Goal: Book appointment/travel/reservation

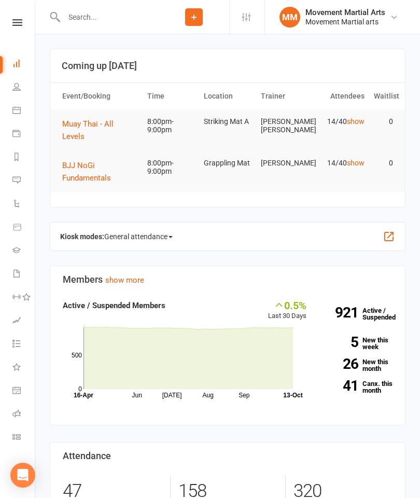
click at [93, 162] on button "BJJ NoGi Fundamentals" at bounding box center [100, 171] width 76 height 25
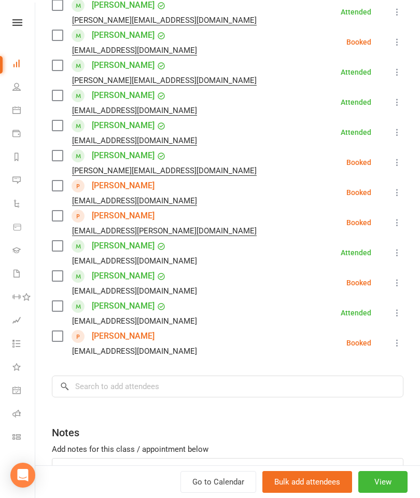
scroll to position [256, 0]
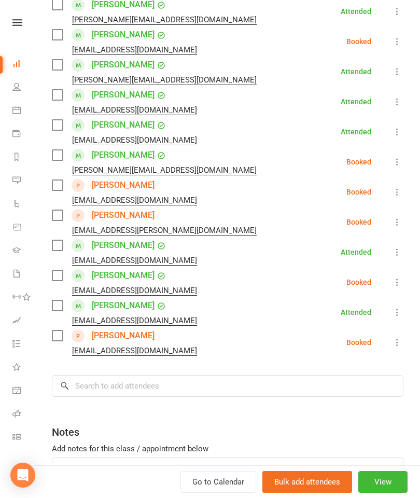
click at [54, 126] on label at bounding box center [57, 125] width 10 height 10
click at [202, 382] on input "search" at bounding box center [227, 386] width 351 height 22
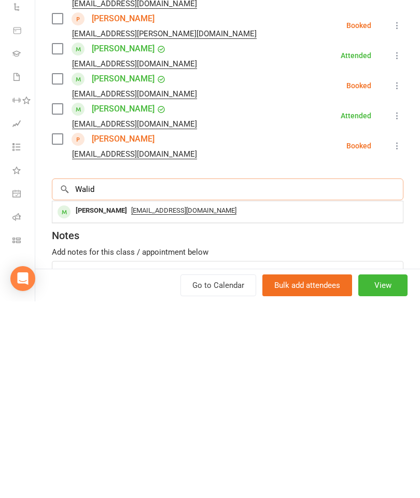
type input "Walid"
click at [111, 400] on div "[PERSON_NAME]" at bounding box center [102, 407] width 60 height 15
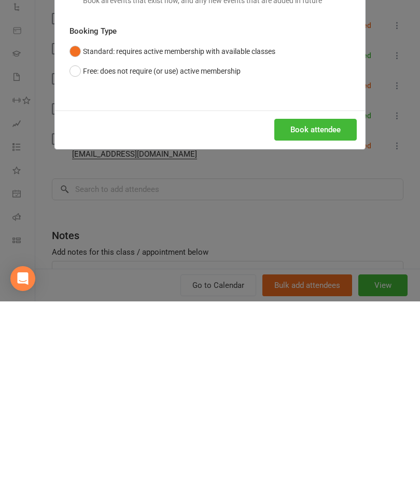
scroll to position [235, 0]
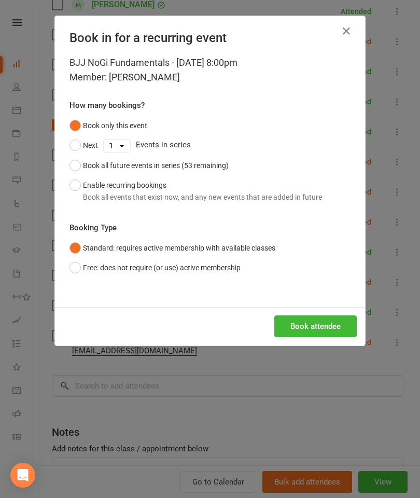
click at [347, 322] on button "Book attendee" at bounding box center [315, 326] width 82 height 22
click at [320, 328] on li "[PERSON_NAME] [EMAIL_ADDRESS][DOMAIN_NAME] Booked More info Remove Check in Mar…" at bounding box center [227, 342] width 351 height 30
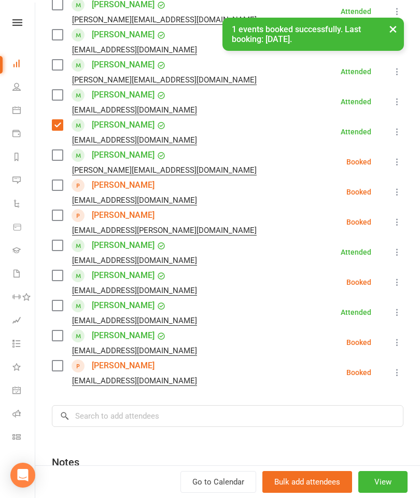
click at [59, 338] on label at bounding box center [57, 335] width 10 height 10
click at [163, 415] on input "search" at bounding box center [227, 416] width 351 height 22
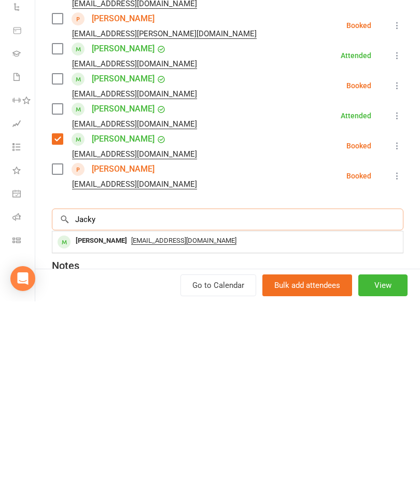
scroll to position [304, 0]
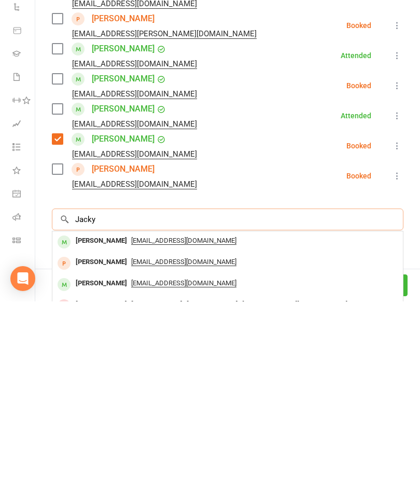
type input "Jacky"
click at [106, 430] on div "[PERSON_NAME]" at bounding box center [102, 437] width 60 height 15
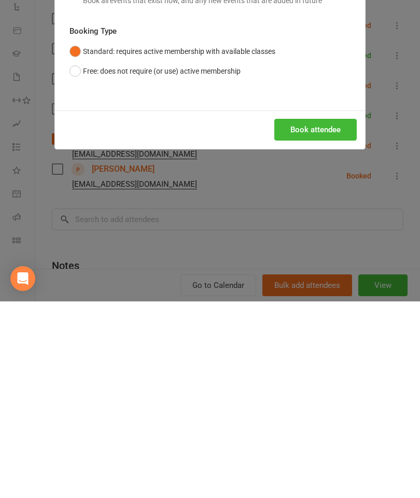
scroll to position [501, 0]
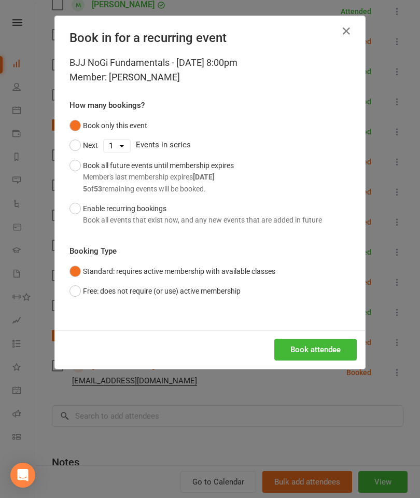
click at [348, 35] on icon "button" at bounding box center [346, 31] width 12 height 12
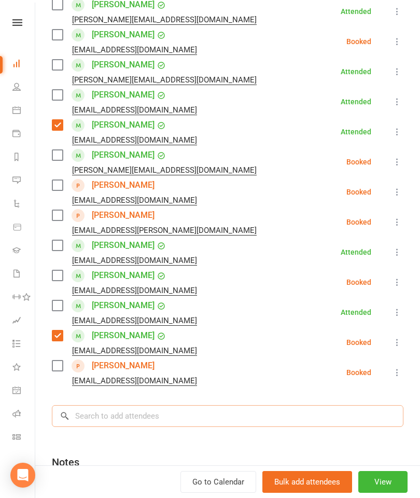
click at [160, 413] on input "search" at bounding box center [227, 416] width 351 height 22
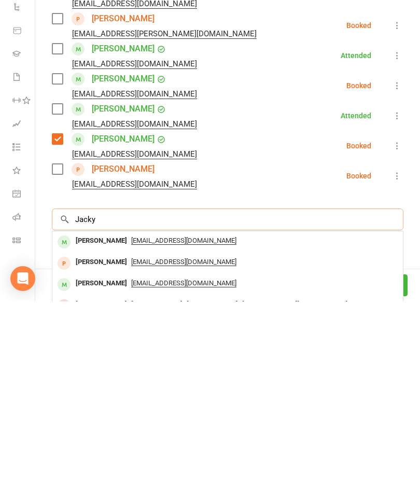
scroll to position [276, 0]
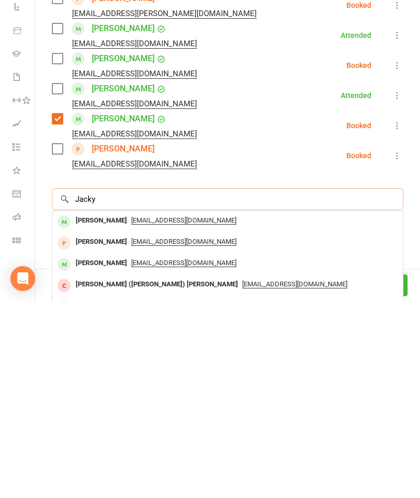
type input "Jacky"
click at [97, 452] on div "[PERSON_NAME]" at bounding box center [102, 459] width 60 height 15
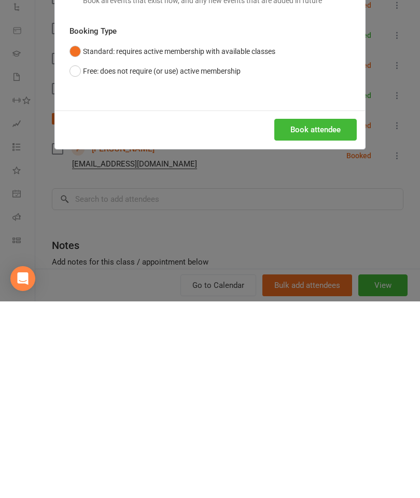
scroll to position [766, 0]
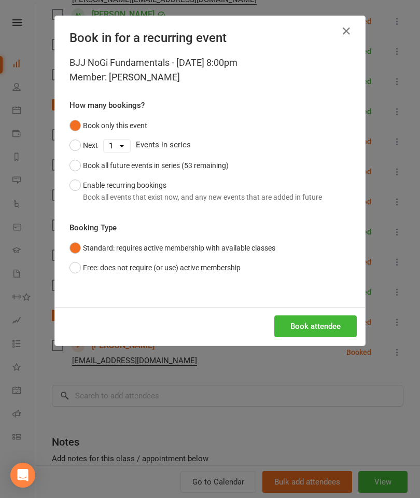
click at [340, 328] on button "Book attendee" at bounding box center [315, 326] width 82 height 22
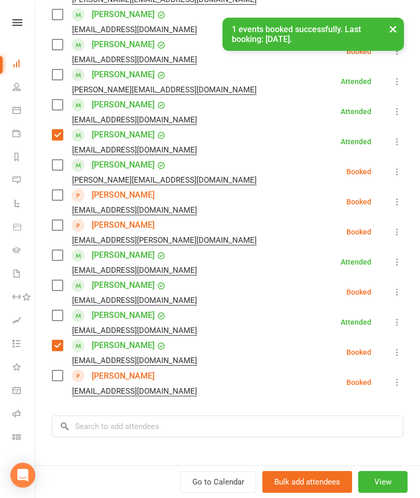
click at [65, 18] on div "× 1 events booked successfully. Last booking: [DATE]." at bounding box center [203, 18] width 406 height 0
click at [63, 18] on div "× 1 events booked successfully. Last booking: [DATE]." at bounding box center [203, 18] width 406 height 0
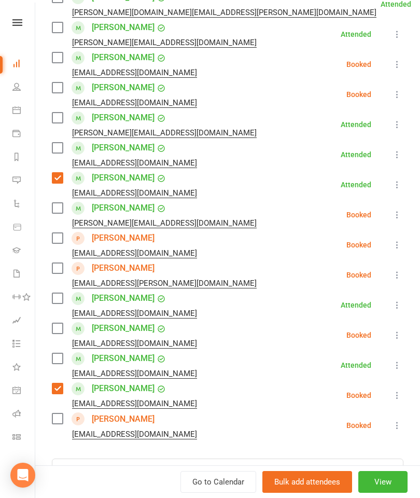
scroll to position [232, 0]
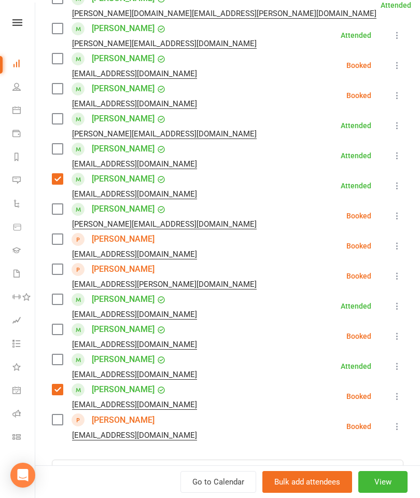
click at [62, 116] on label at bounding box center [57, 119] width 10 height 10
click at [54, 90] on label at bounding box center [57, 88] width 10 height 10
click at [58, 299] on label at bounding box center [57, 299] width 10 height 10
click at [48, 156] on div "Class kiosk mode Roll call 8:00 PM - 9:00 PM, [DATE] with [PERSON_NAME] at Grap…" at bounding box center [227, 219] width 385 height 816
click at [62, 144] on label at bounding box center [57, 149] width 10 height 10
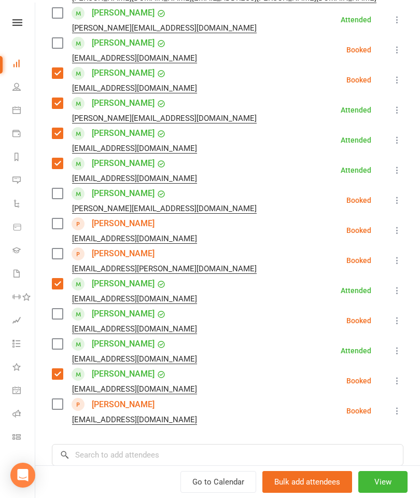
scroll to position [299, 0]
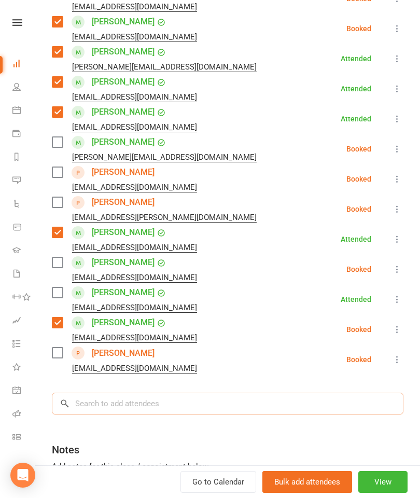
click at [173, 411] on input "search" at bounding box center [227, 403] width 351 height 22
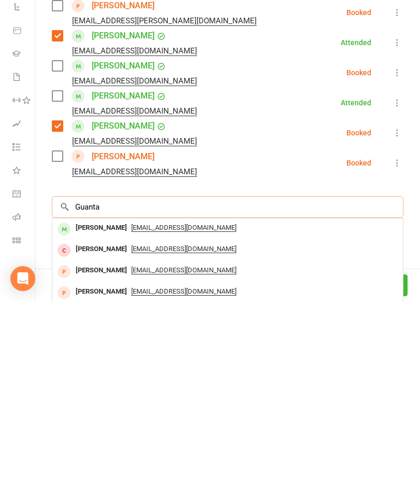
type input "Guanta"
click at [105, 417] on div "[PERSON_NAME]" at bounding box center [102, 424] width 60 height 15
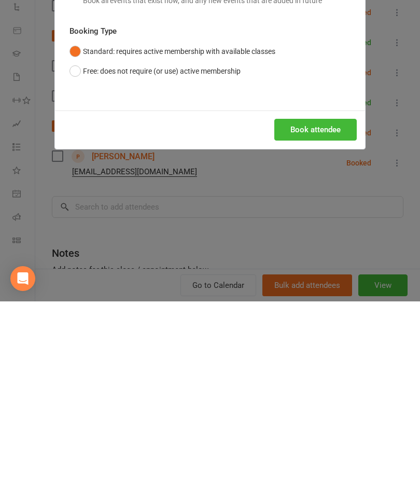
scroll to position [1019, 0]
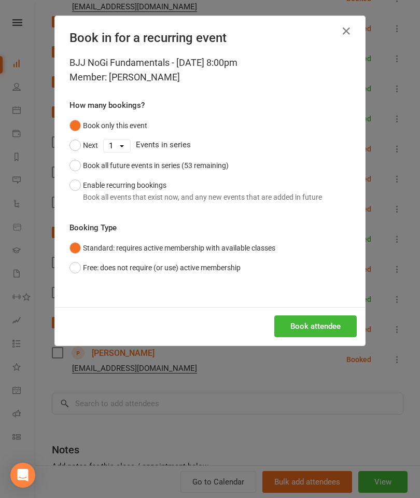
click at [316, 324] on button "Book attendee" at bounding box center [315, 326] width 82 height 22
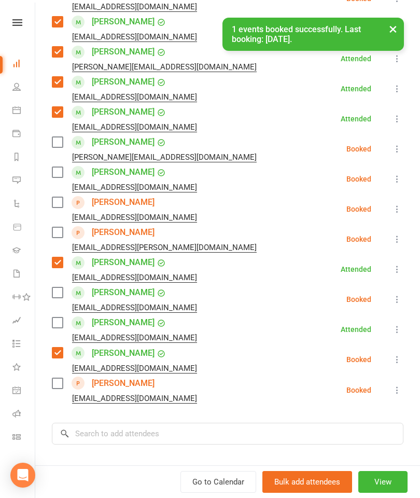
click at [62, 170] on label at bounding box center [57, 172] width 10 height 10
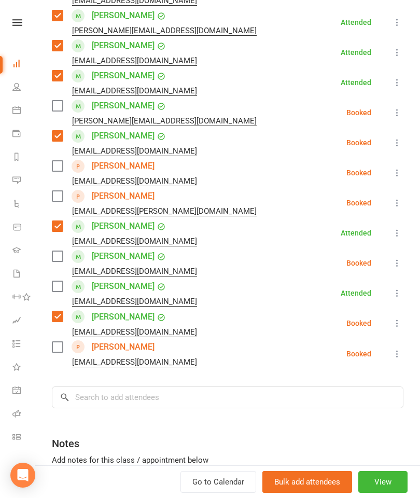
scroll to position [335, 0]
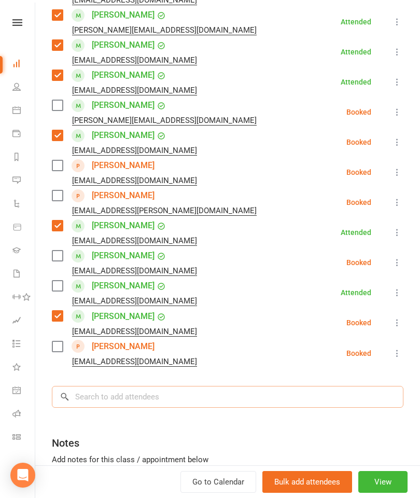
click at [179, 405] on input "search" at bounding box center [227, 397] width 351 height 22
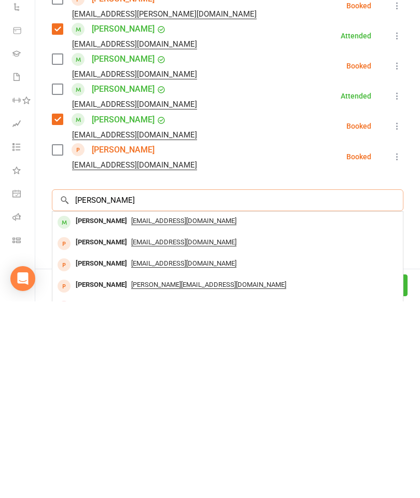
type input "[PERSON_NAME]"
click at [94, 410] on div "[PERSON_NAME]" at bounding box center [102, 417] width 60 height 15
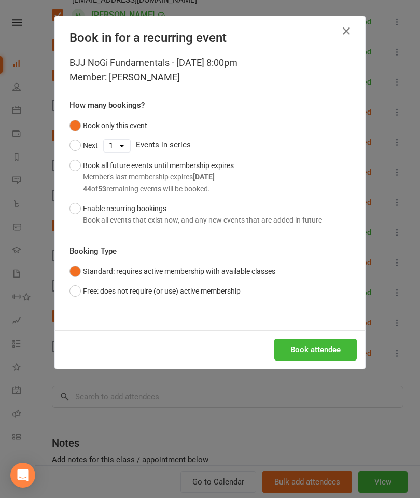
click at [319, 341] on button "Book attendee" at bounding box center [315, 349] width 82 height 22
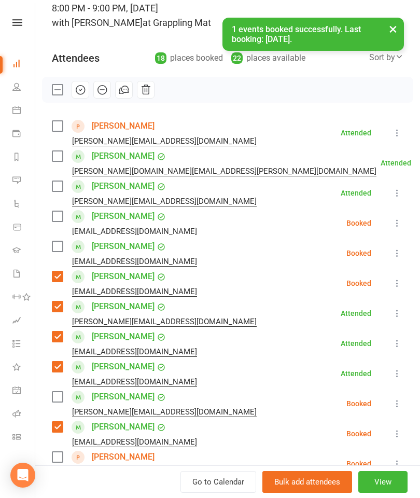
scroll to position [34, 0]
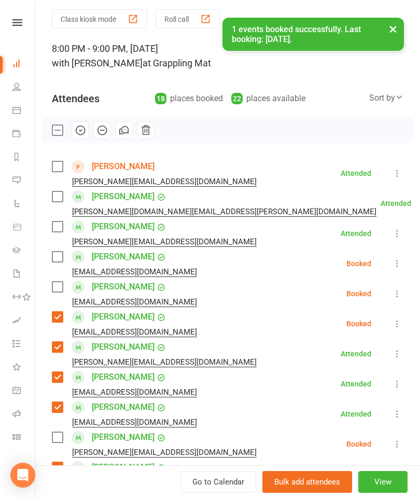
click at [59, 256] on label at bounding box center [57, 256] width 10 height 10
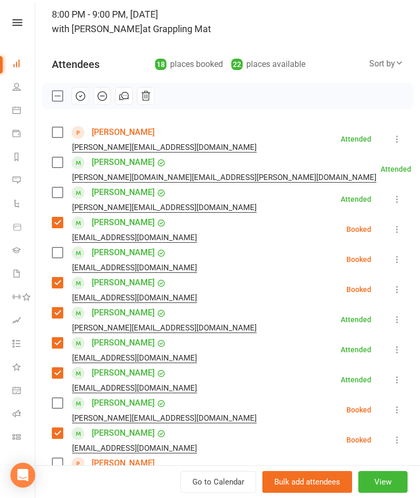
scroll to position [68, 0]
click at [52, 191] on label at bounding box center [57, 192] width 10 height 10
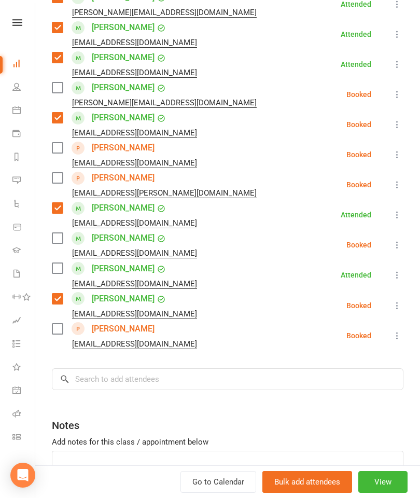
scroll to position [383, 0]
click at [179, 374] on input "search" at bounding box center [227, 380] width 351 height 22
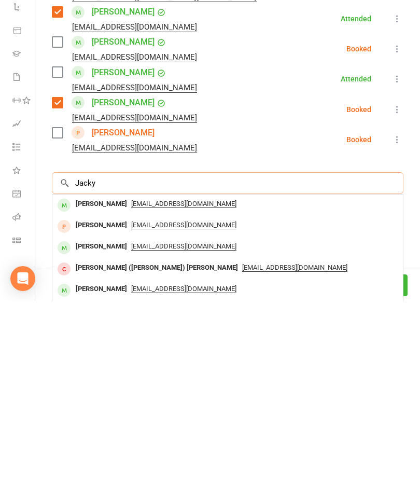
type input "Jacky"
click at [86, 393] on div "[PERSON_NAME]" at bounding box center [102, 400] width 60 height 15
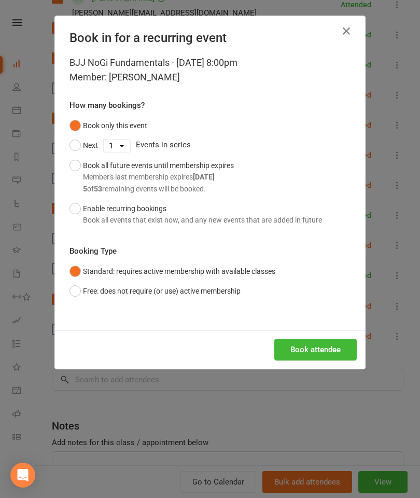
click at [303, 345] on button "Book attendee" at bounding box center [315, 349] width 82 height 22
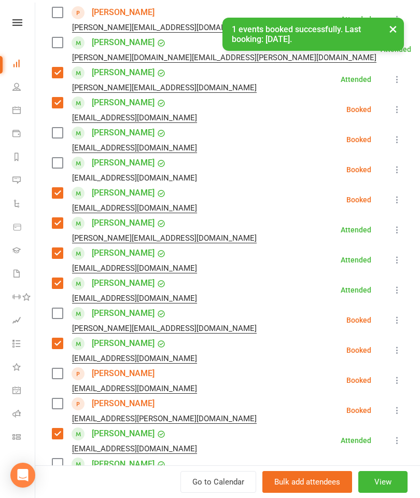
scroll to position [185, 0]
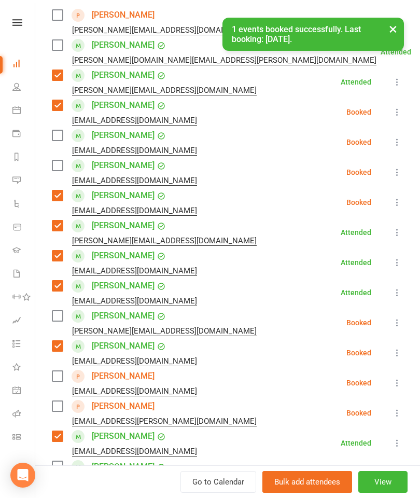
click at [53, 165] on label at bounding box center [57, 165] width 10 height 10
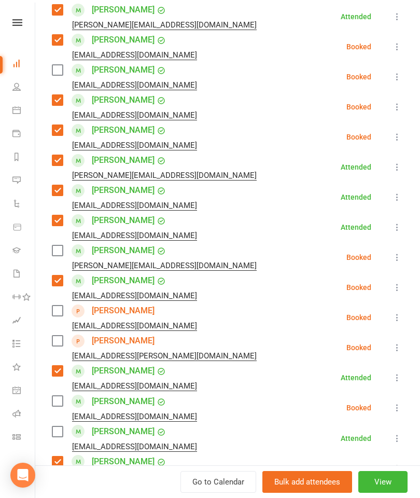
scroll to position [260, 0]
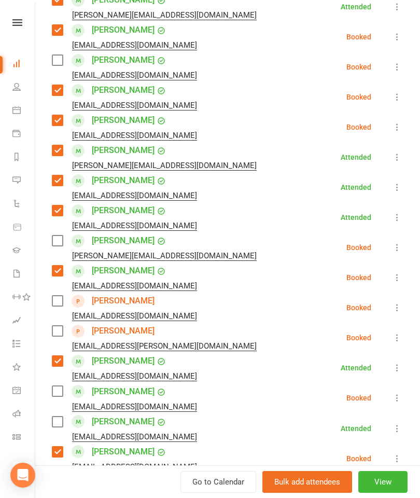
click at [58, 244] on label at bounding box center [57, 240] width 10 height 10
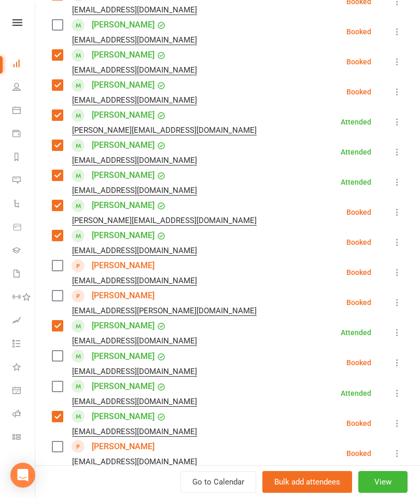
scroll to position [305, 0]
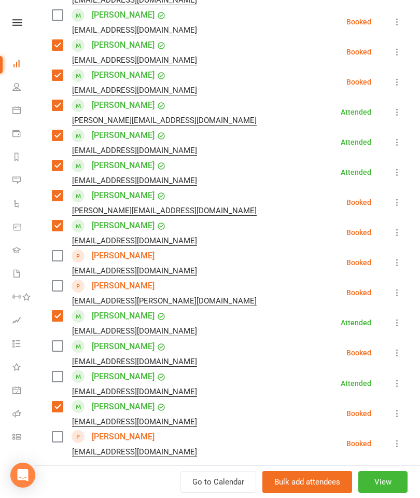
click at [61, 349] on label at bounding box center [57, 346] width 10 height 10
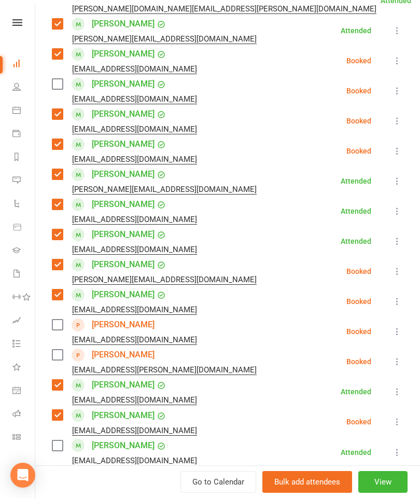
scroll to position [224, 0]
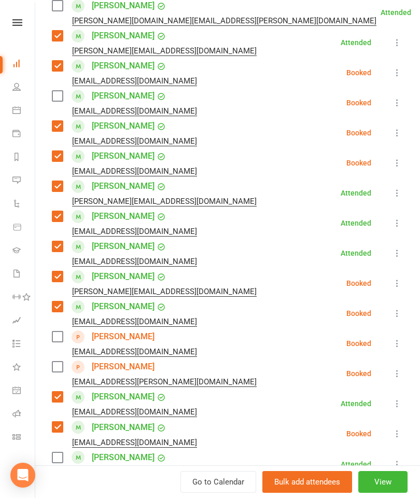
click at [60, 366] on label at bounding box center [57, 366] width 10 height 10
click at [60, 337] on label at bounding box center [57, 336] width 10 height 10
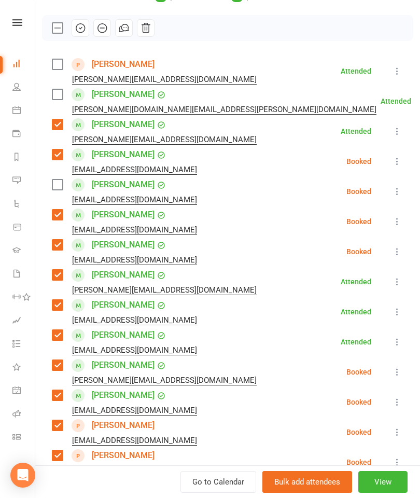
scroll to position [134, 0]
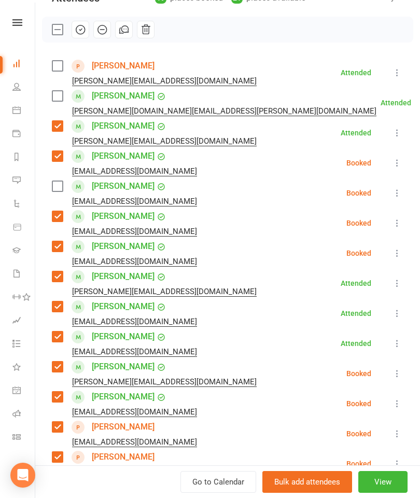
click at [64, 60] on div "[PERSON_NAME] [PERSON_NAME][EMAIL_ADDRESS][DOMAIN_NAME]" at bounding box center [156, 73] width 209 height 30
click at [62, 61] on label at bounding box center [57, 66] width 10 height 10
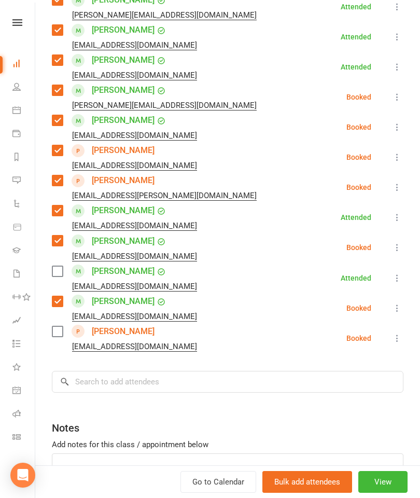
scroll to position [430, 0]
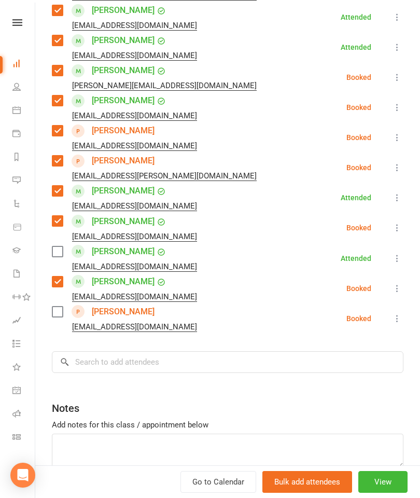
click at [56, 314] on label at bounding box center [57, 311] width 10 height 10
click at [52, 250] on label at bounding box center [57, 251] width 10 height 10
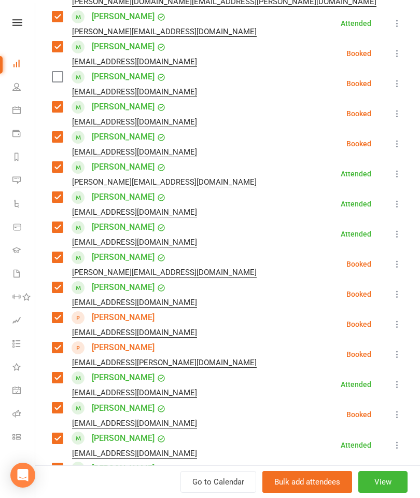
scroll to position [72, 0]
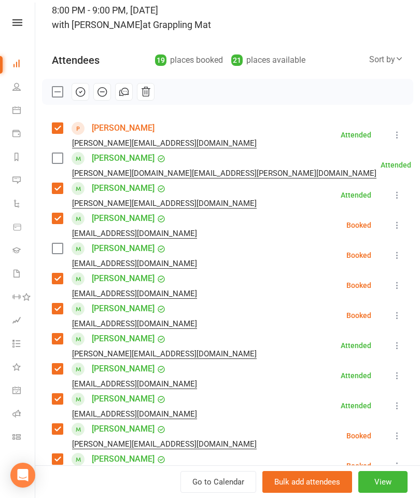
click at [60, 155] on label at bounding box center [57, 158] width 10 height 10
click at [60, 249] on label at bounding box center [57, 248] width 10 height 10
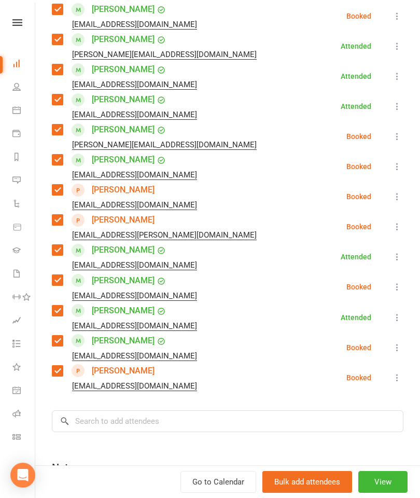
scroll to position [437, 0]
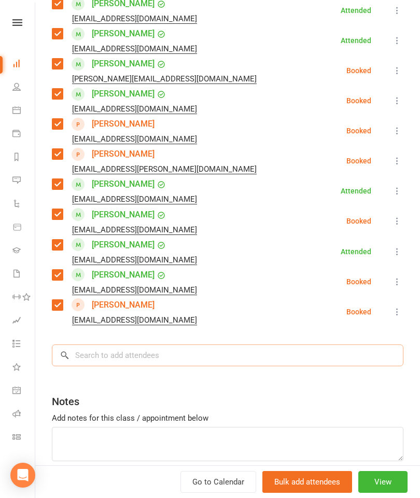
click at [232, 352] on input "search" at bounding box center [227, 355] width 351 height 22
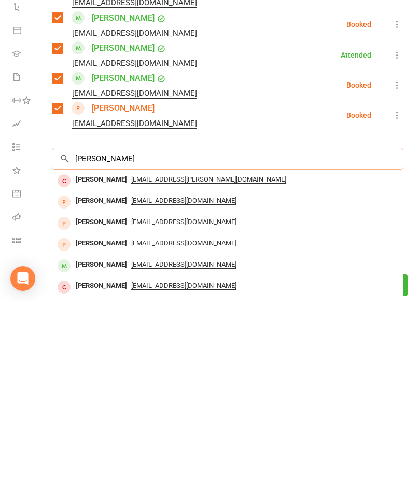
type input "[PERSON_NAME]"
click at [103, 454] on div "[PERSON_NAME]" at bounding box center [102, 461] width 60 height 15
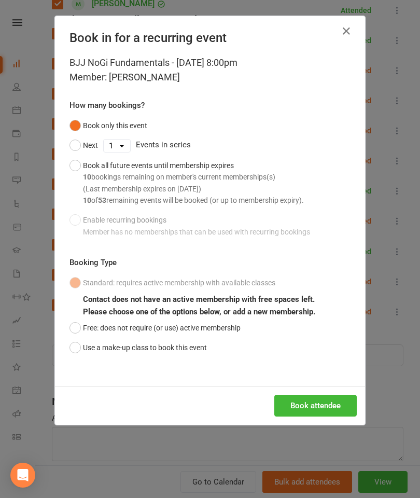
click at [314, 366] on div "BJJ NoGi Fundamentals - [DATE] 8:00pm Member: [PERSON_NAME] How many bookings? …" at bounding box center [210, 220] width 310 height 331
click at [303, 407] on button "Book attendee" at bounding box center [315, 405] width 82 height 22
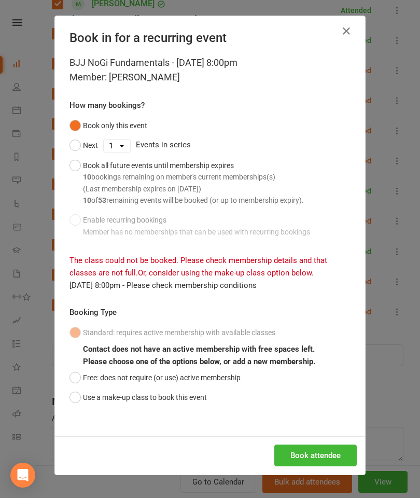
click at [340, 27] on button "button" at bounding box center [346, 31] width 17 height 17
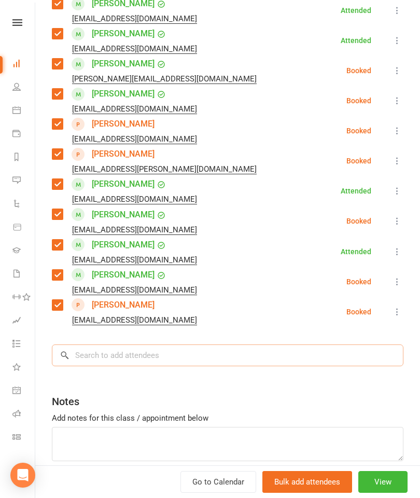
click at [188, 350] on input "search" at bounding box center [227, 355] width 351 height 22
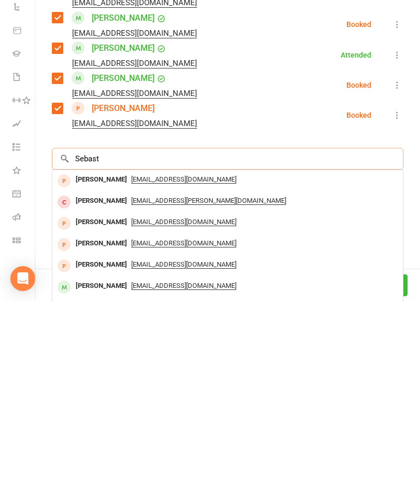
type input "Sebast"
click at [108, 475] on div "[PERSON_NAME]" at bounding box center [102, 482] width 60 height 15
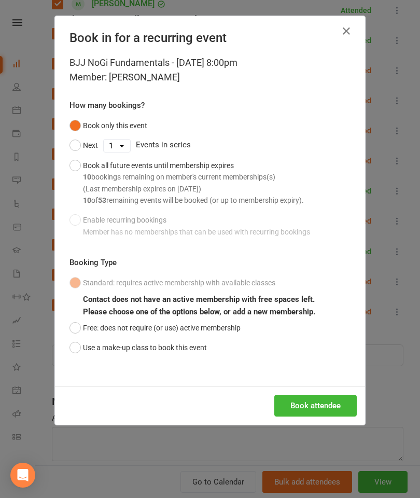
click at [187, 329] on button "Free: does not require (or use) active membership" at bounding box center [154, 328] width 171 height 20
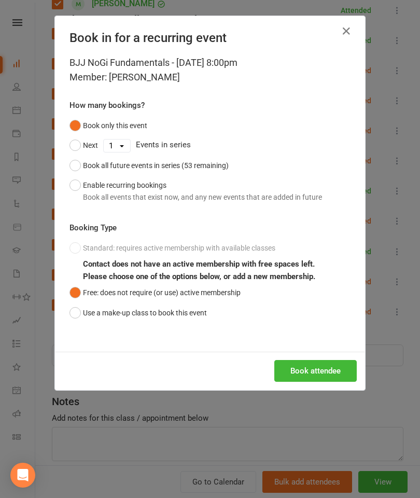
click at [347, 372] on button "Book attendee" at bounding box center [315, 371] width 82 height 22
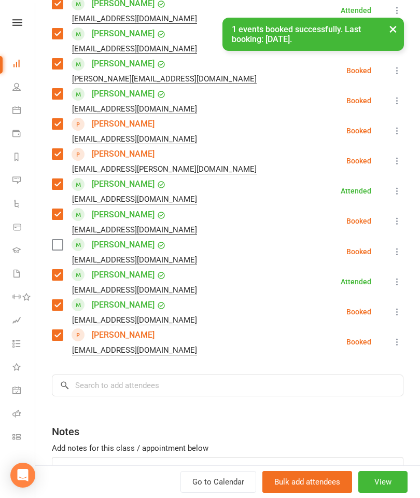
click at [60, 250] on label at bounding box center [57, 244] width 10 height 10
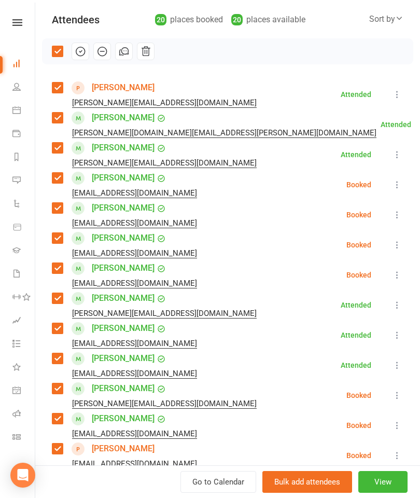
scroll to position [112, 0]
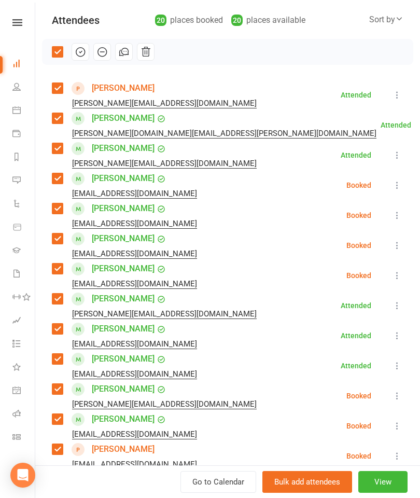
click at [86, 44] on button "button" at bounding box center [81, 52] width 18 height 18
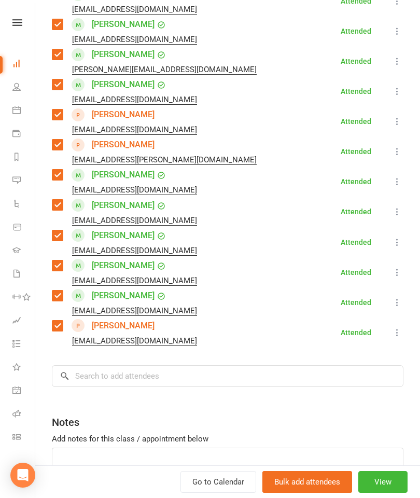
scroll to position [446, 0]
click at [179, 380] on input "search" at bounding box center [227, 376] width 351 height 22
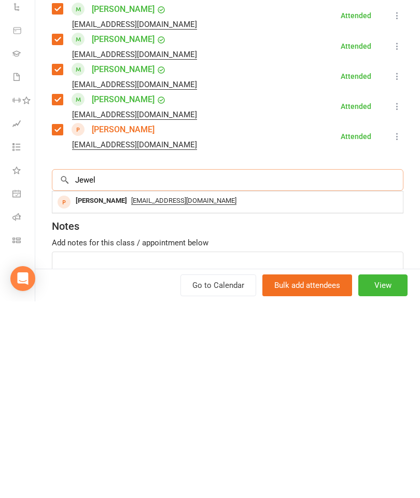
type input "Jewel"
click at [110, 390] on div "[PERSON_NAME]" at bounding box center [102, 397] width 60 height 15
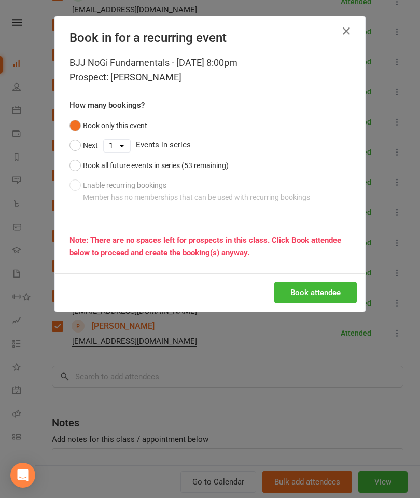
click at [343, 294] on button "Book attendee" at bounding box center [315, 292] width 82 height 22
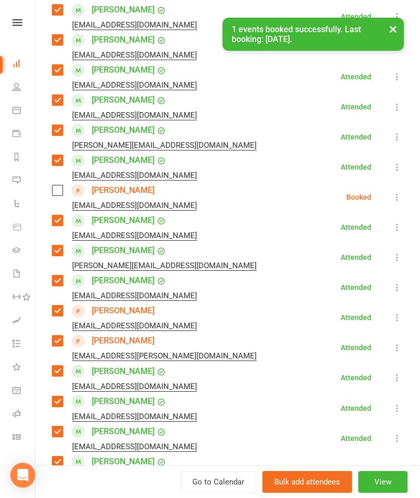
scroll to position [278, 0]
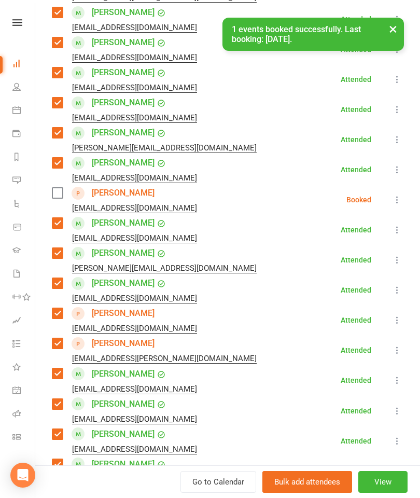
click at [59, 190] on label at bounding box center [57, 193] width 10 height 10
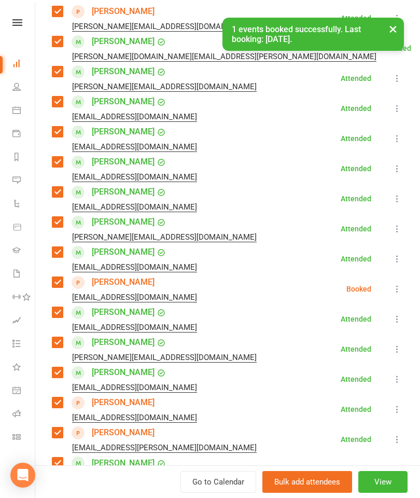
scroll to position [111, 0]
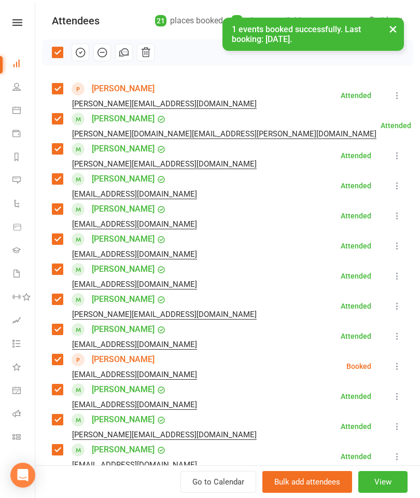
click at [81, 18] on div "× 1 events booked successfully. Last booking: [DATE]." at bounding box center [203, 18] width 406 height 0
click at [76, 18] on div "× 1 events booked successfully. Last booking: [DATE]." at bounding box center [203, 18] width 406 height 0
click at [79, 49] on icon "button" at bounding box center [80, 52] width 11 height 11
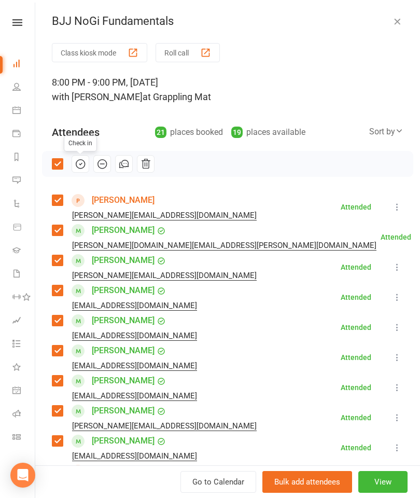
scroll to position [-1, 0]
click at [398, 20] on icon "button" at bounding box center [397, 21] width 10 height 10
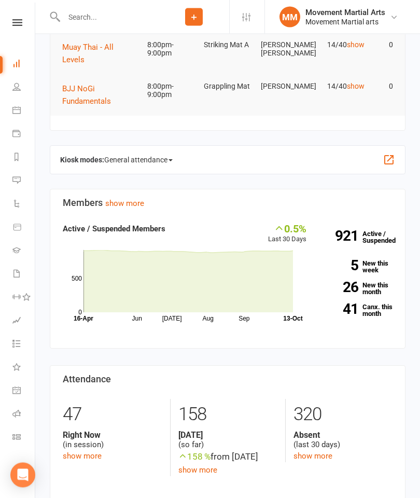
scroll to position [0, 0]
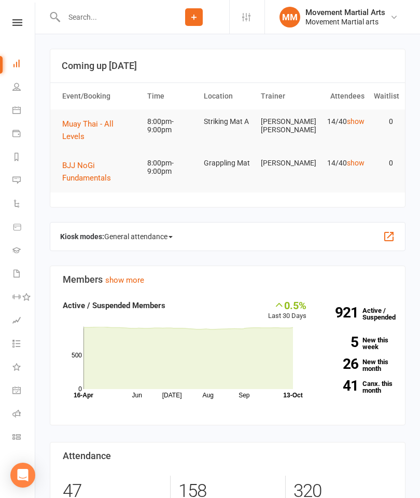
click at [109, 118] on button "Muay Thai - All Levels" at bounding box center [100, 130] width 76 height 25
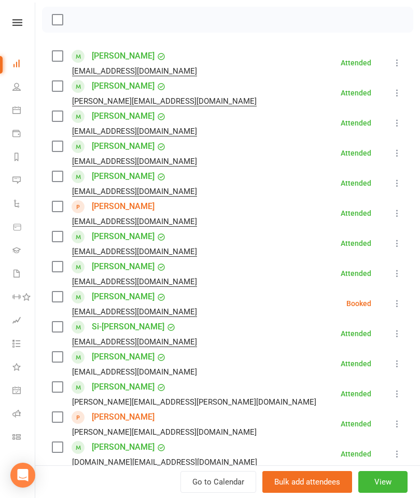
scroll to position [145, 0]
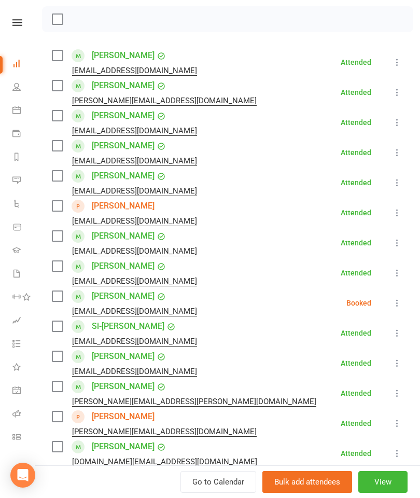
click at [50, 119] on div "Class kiosk mode Roll call 8:00 PM - 9:00 PM, [DATE] with [PERSON_NAME] [PERSON…" at bounding box center [227, 276] width 385 height 756
click at [56, 119] on label at bounding box center [57, 115] width 10 height 10
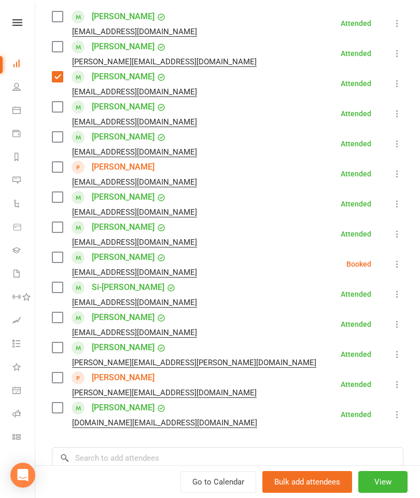
scroll to position [185, 0]
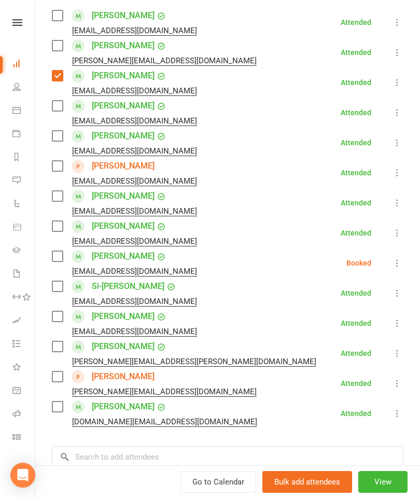
click at [55, 401] on label at bounding box center [57, 406] width 10 height 10
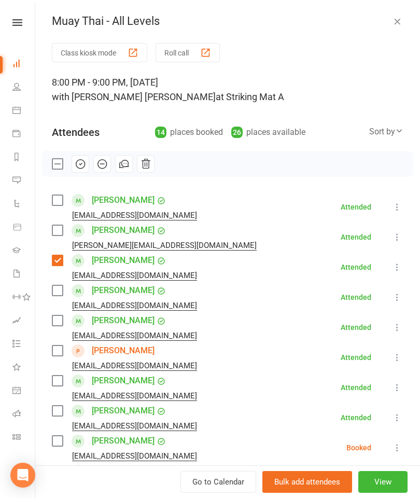
scroll to position [0, 0]
click at [60, 229] on label at bounding box center [57, 230] width 10 height 10
click at [61, 318] on label at bounding box center [57, 320] width 10 height 10
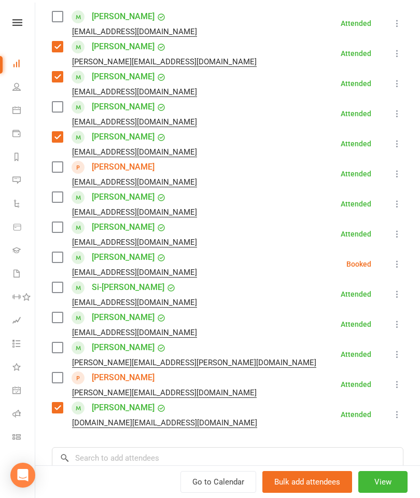
scroll to position [200, 0]
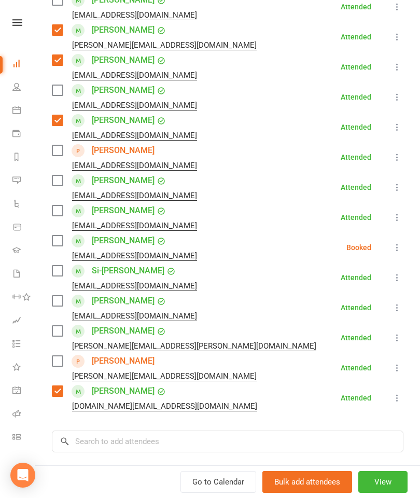
click at [52, 145] on label at bounding box center [57, 150] width 10 height 10
click at [58, 359] on label at bounding box center [57, 361] width 10 height 10
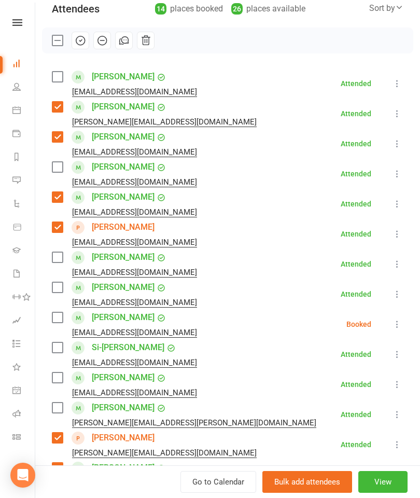
scroll to position [121, 0]
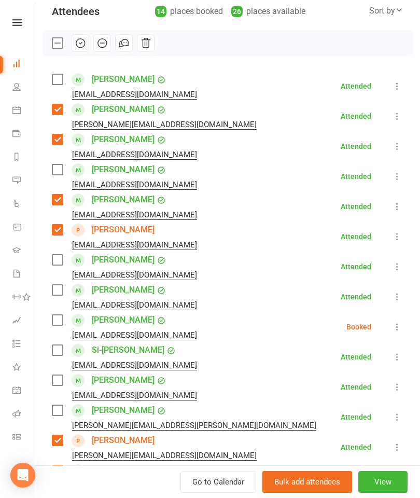
click at [54, 259] on label at bounding box center [57, 259] width 10 height 10
click at [60, 169] on label at bounding box center [57, 169] width 10 height 10
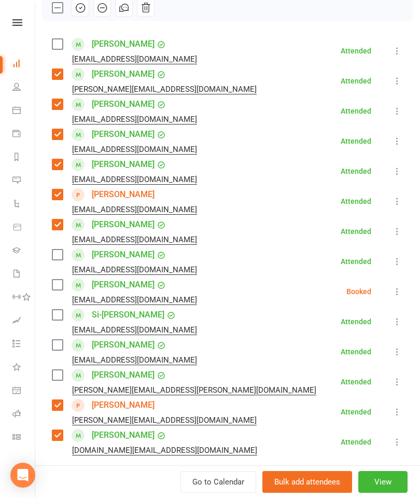
scroll to position [159, 0]
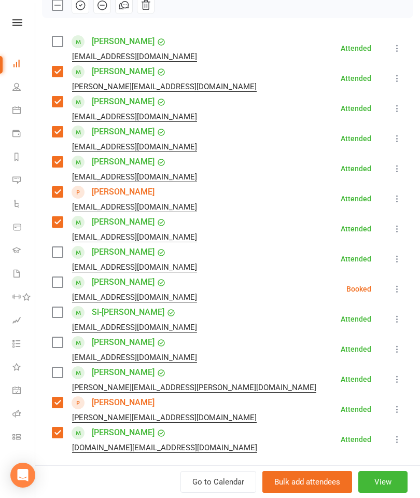
click at [60, 257] on label at bounding box center [57, 252] width 10 height 10
click at [61, 33] on div "Class kiosk mode Roll call 8:00 PM - 9:00 PM, [DATE] with [PERSON_NAME] [PERSON…" at bounding box center [227, 262] width 385 height 756
click at [53, 39] on label at bounding box center [57, 41] width 10 height 10
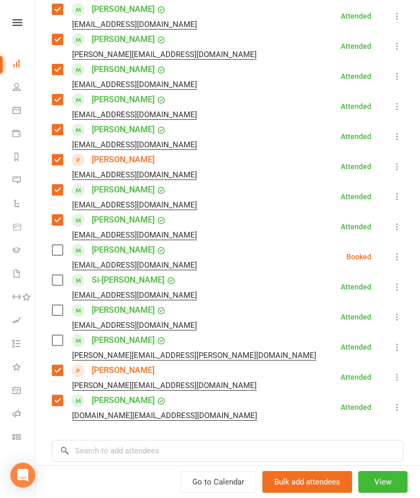
scroll to position [193, 0]
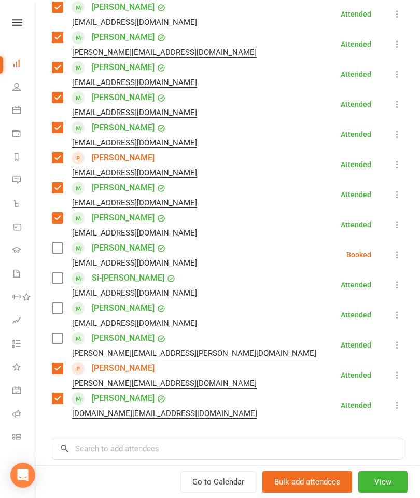
click at [62, 247] on label at bounding box center [57, 248] width 10 height 10
click at [62, 278] on label at bounding box center [57, 278] width 10 height 10
click at [56, 338] on label at bounding box center [57, 338] width 10 height 10
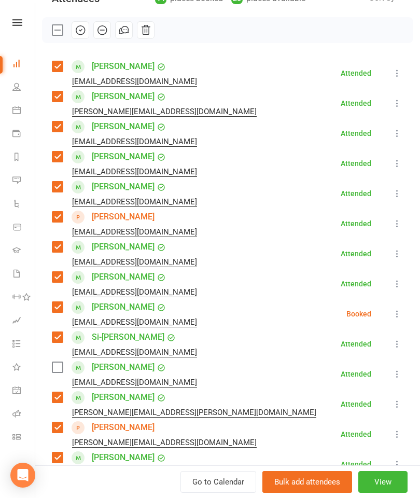
scroll to position [90, 0]
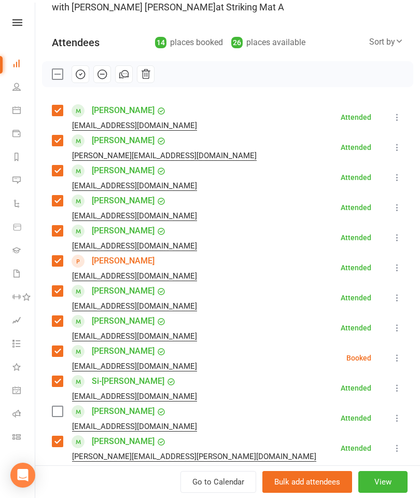
click at [55, 408] on label at bounding box center [57, 411] width 10 height 10
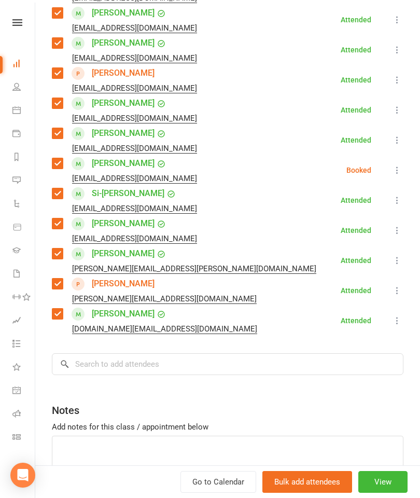
scroll to position [280, 0]
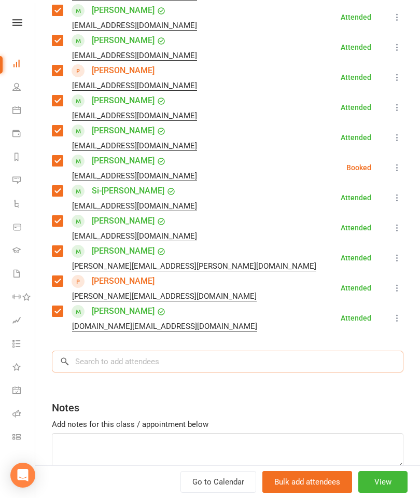
click at [206, 366] on input "search" at bounding box center [227, 361] width 351 height 22
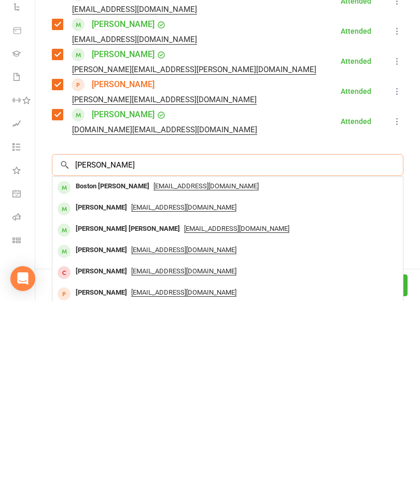
type input "[PERSON_NAME]"
click at [94, 375] on div "Boston [PERSON_NAME]" at bounding box center [113, 382] width 82 height 15
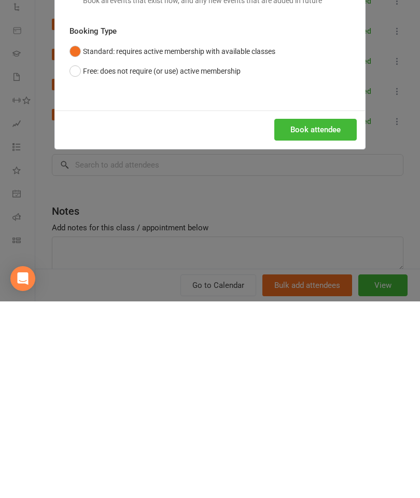
scroll to position [211, 0]
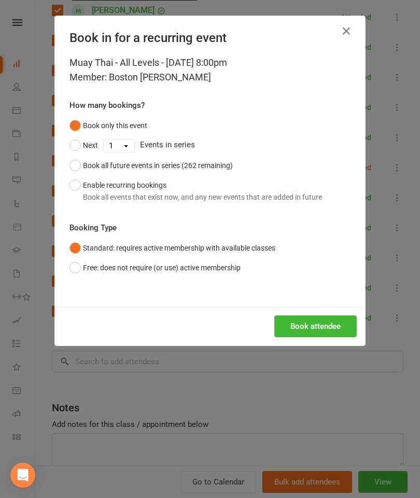
click at [302, 333] on button "Book attendee" at bounding box center [315, 326] width 82 height 22
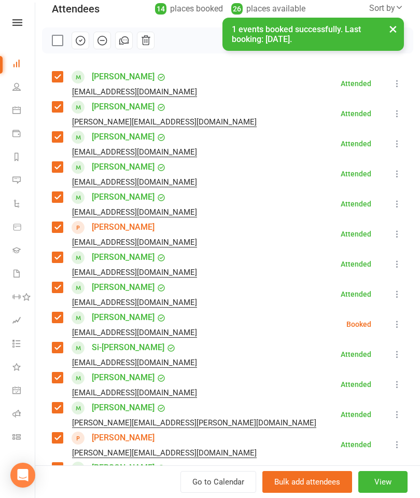
scroll to position [104, 0]
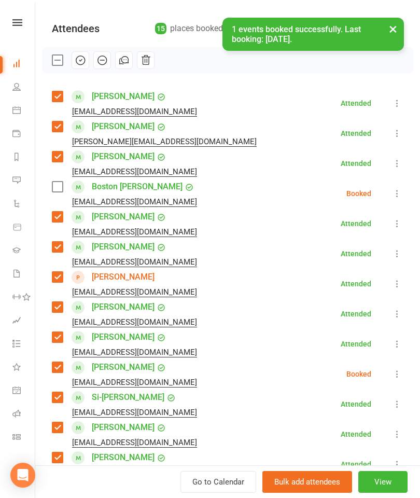
click at [56, 190] on label at bounding box center [57, 186] width 10 height 10
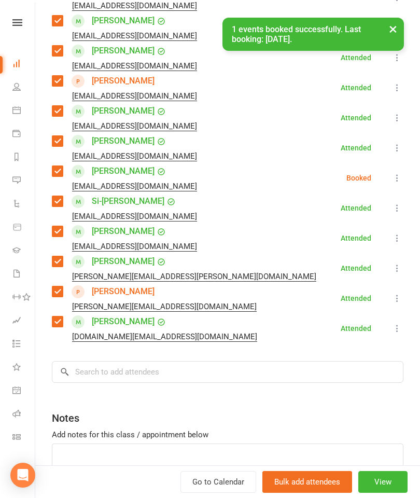
scroll to position [308, 0]
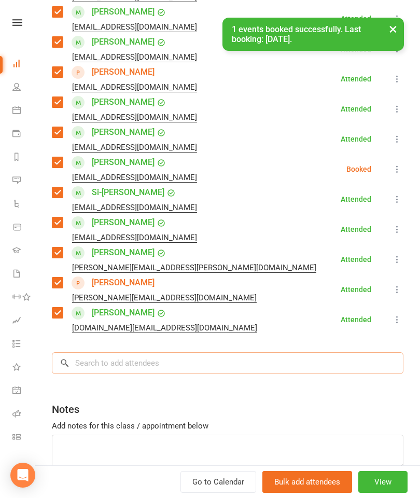
click at [157, 356] on input "search" at bounding box center [227, 363] width 351 height 22
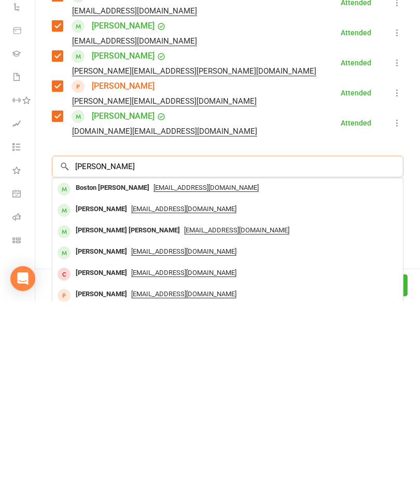
scroll to position [227, 0]
type input "[PERSON_NAME]"
click at [111, 441] on div "[PERSON_NAME]" at bounding box center [102, 448] width 60 height 15
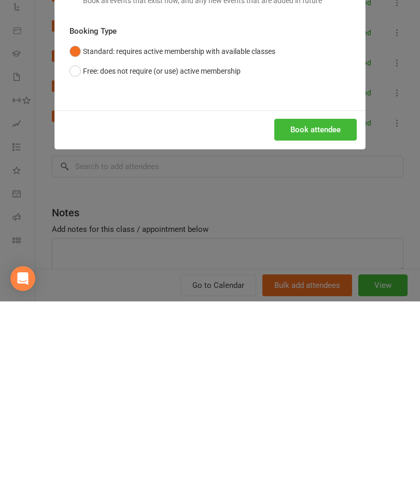
scroll to position [423, 0]
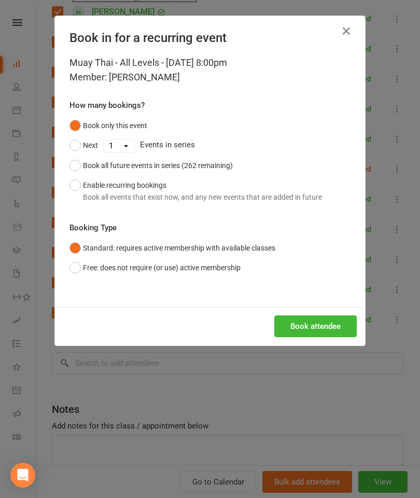
click at [318, 332] on button "Book attendee" at bounding box center [315, 326] width 82 height 22
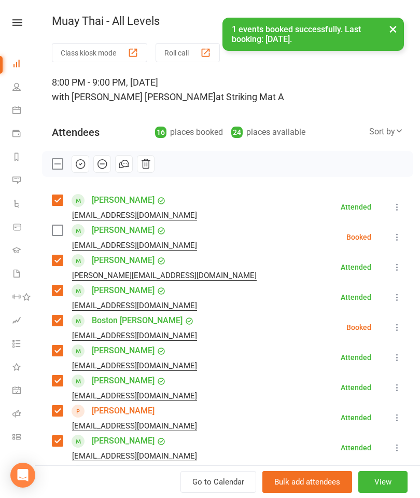
scroll to position [0, 0]
click at [59, 234] on label at bounding box center [57, 230] width 10 height 10
click at [78, 162] on icon "button" at bounding box center [80, 163] width 11 height 11
